Goal: Information Seeking & Learning: Check status

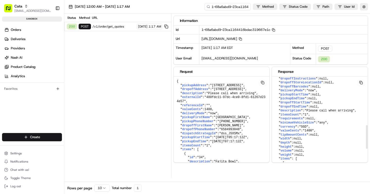
scroll to position [195, 0]
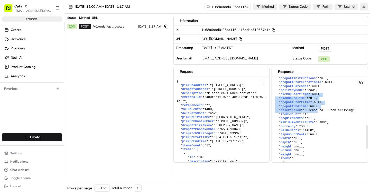
drag, startPoint x: 304, startPoint y: 102, endPoint x: 319, endPoint y: 117, distance: 21.1
click at [269, 117] on pre "{ " id ": "ord_R5ojjkCsfXC4rWefyh4maw" , " createdAt ": "[DATE]T05:17:13.113268…" at bounding box center [222, 133] width 96 height 114
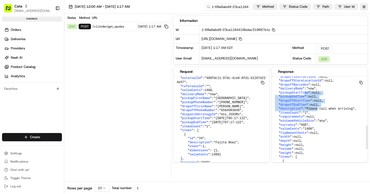
scroll to position [200, 0]
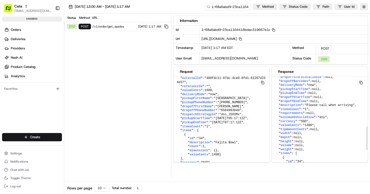
click at [269, 149] on pre "{ " id ": "ord_R5ojjkCsfXC4rWefyh4maw" , " createdAt ": "[DATE]T05:17:13.113268…" at bounding box center [222, 114] width 96 height 114
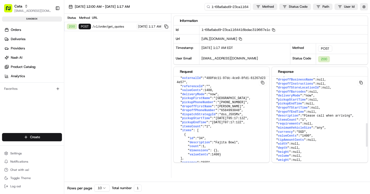
scroll to position [184, 3]
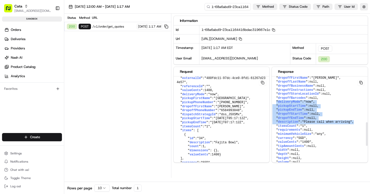
drag, startPoint x: 276, startPoint y: 109, endPoint x: 357, endPoint y: 131, distance: 83.5
click at [269, 131] on pre "{ " id ": "ord_R5ojjkCsfXC4rWefyh4maw" , " createdAt ": "[DATE]T05:17:13.113268…" at bounding box center [222, 114] width 96 height 114
